Goal: Information Seeking & Learning: Check status

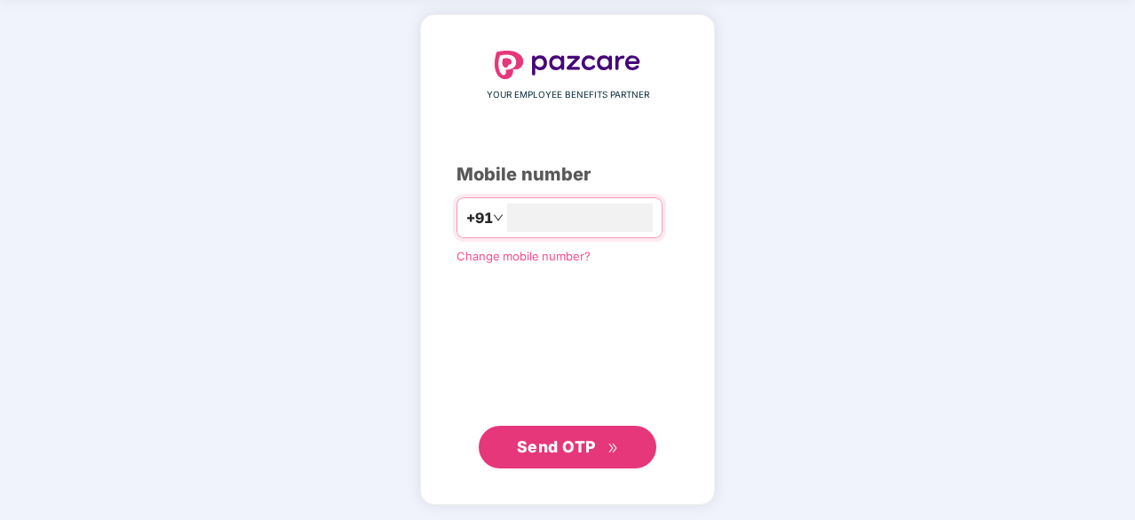
type input "**********"
click at [577, 436] on span "Send OTP" at bounding box center [556, 445] width 79 height 19
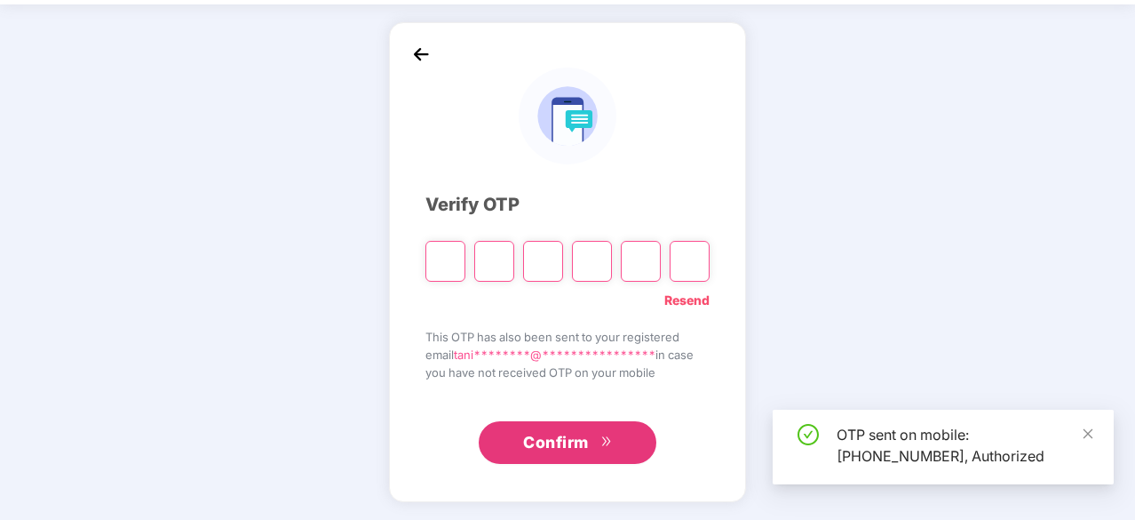
scroll to position [59, 0]
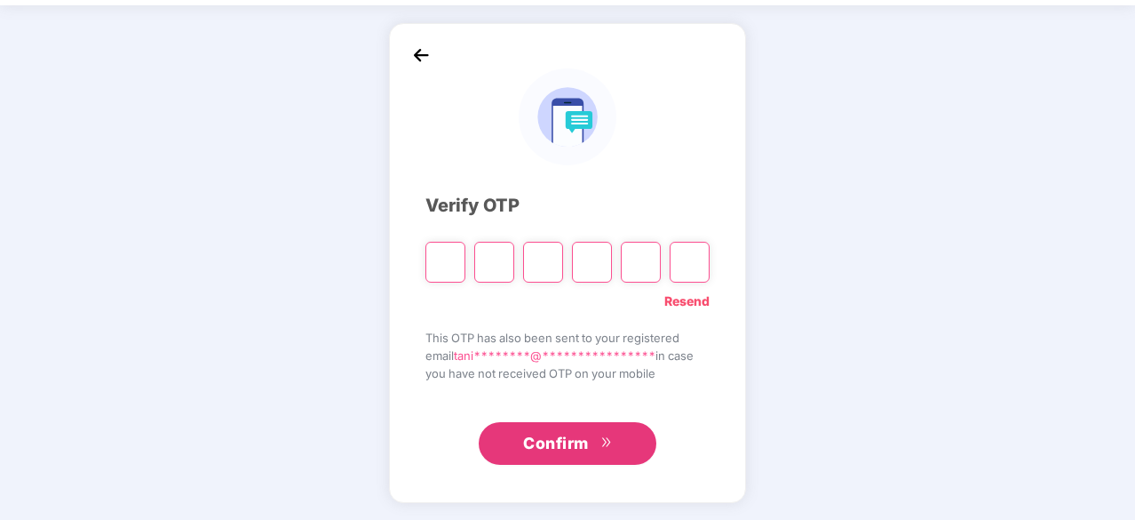
type input "*"
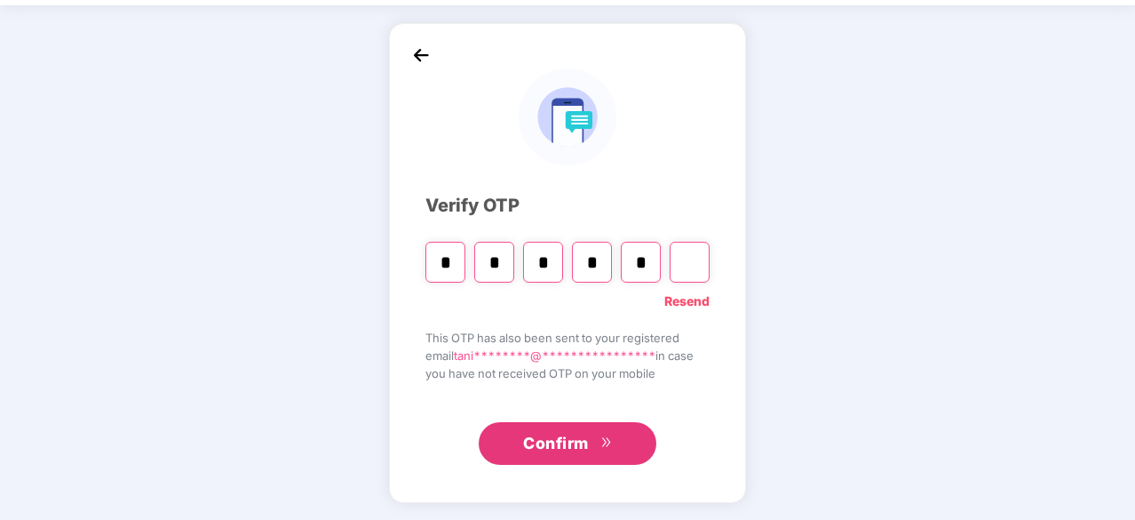
type input "*"
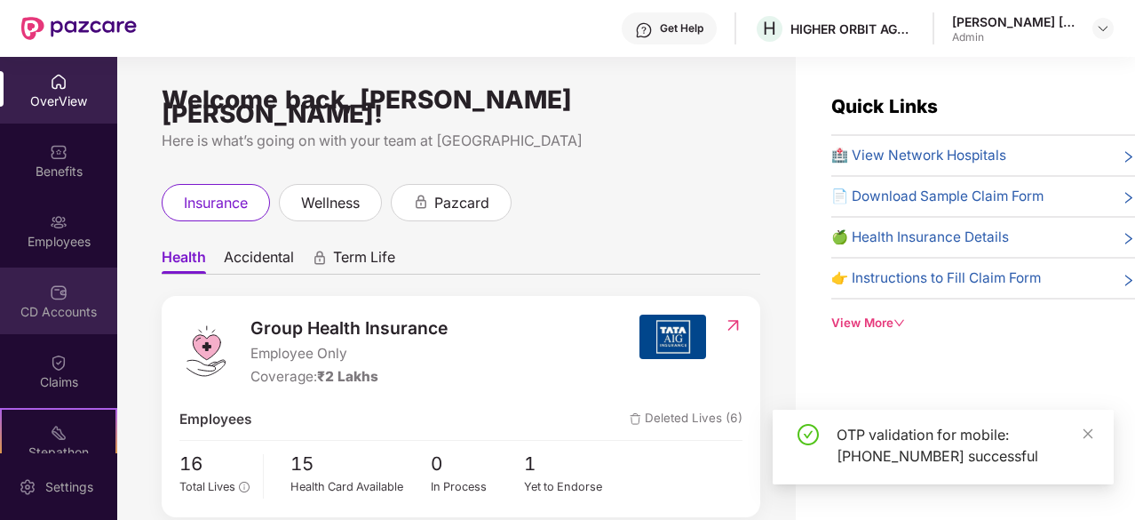
click at [81, 304] on div "CD Accounts" at bounding box center [58, 312] width 117 height 18
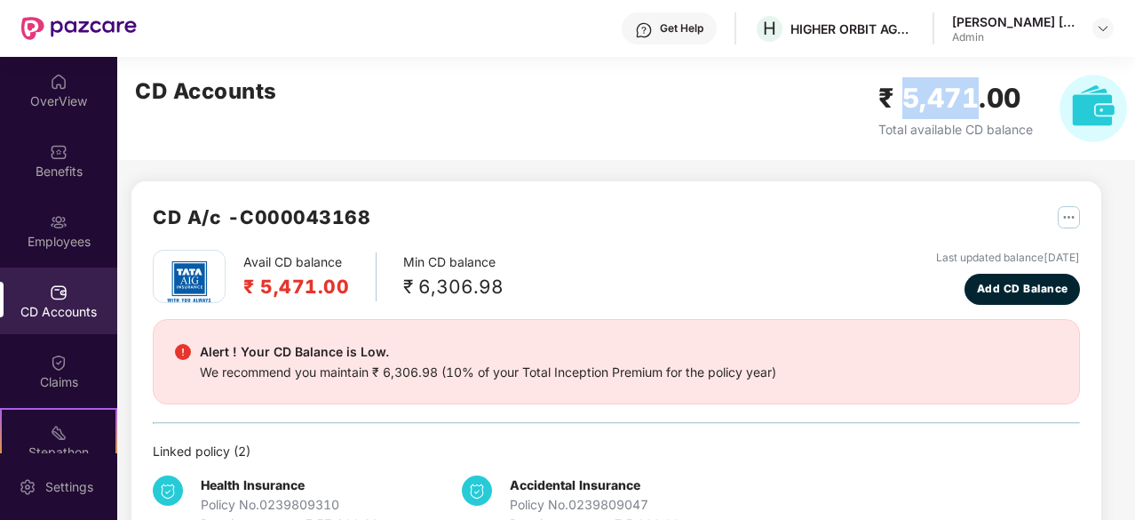
drag, startPoint x: 907, startPoint y: 106, endPoint x: 981, endPoint y: 99, distance: 74.1
click at [981, 99] on h2 "₹ 5,471.00" at bounding box center [955, 98] width 155 height 42
click at [840, 102] on div "CD Accounts ₹ 5,471.00 Total available CD balance" at bounding box center [631, 108] width 1028 height 103
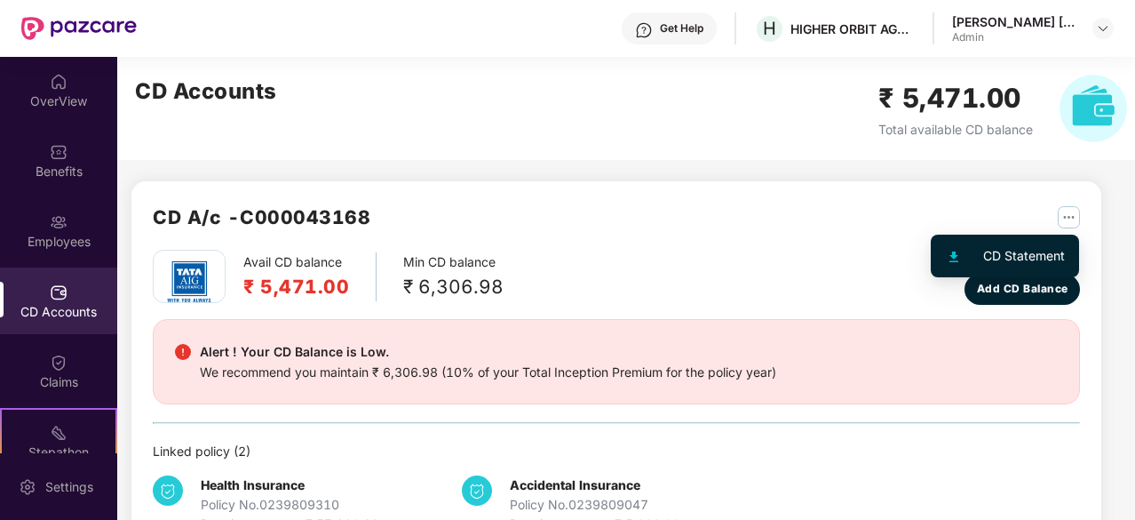
click at [1072, 212] on img "button" at bounding box center [1069, 217] width 22 height 22
click at [1018, 248] on div "CD Statement" at bounding box center [1024, 256] width 82 height 20
click at [1066, 213] on img "button" at bounding box center [1069, 217] width 22 height 22
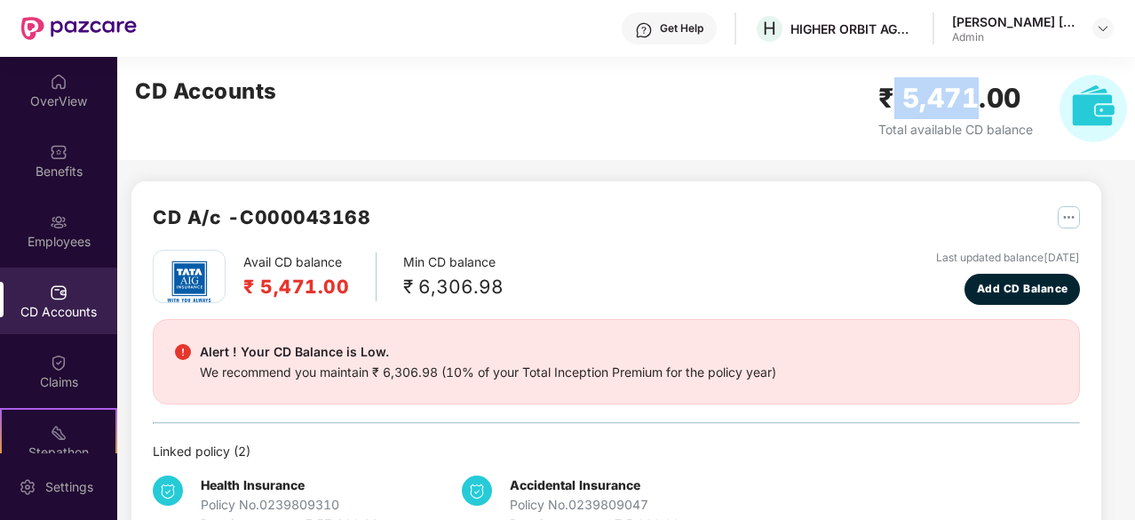
copy h2 "5,471"
drag, startPoint x: 896, startPoint y: 102, endPoint x: 980, endPoint y: 100, distance: 83.5
click at [980, 100] on h2 "₹ 5,471.00" at bounding box center [955, 98] width 155 height 42
